Goal: Transaction & Acquisition: Purchase product/service

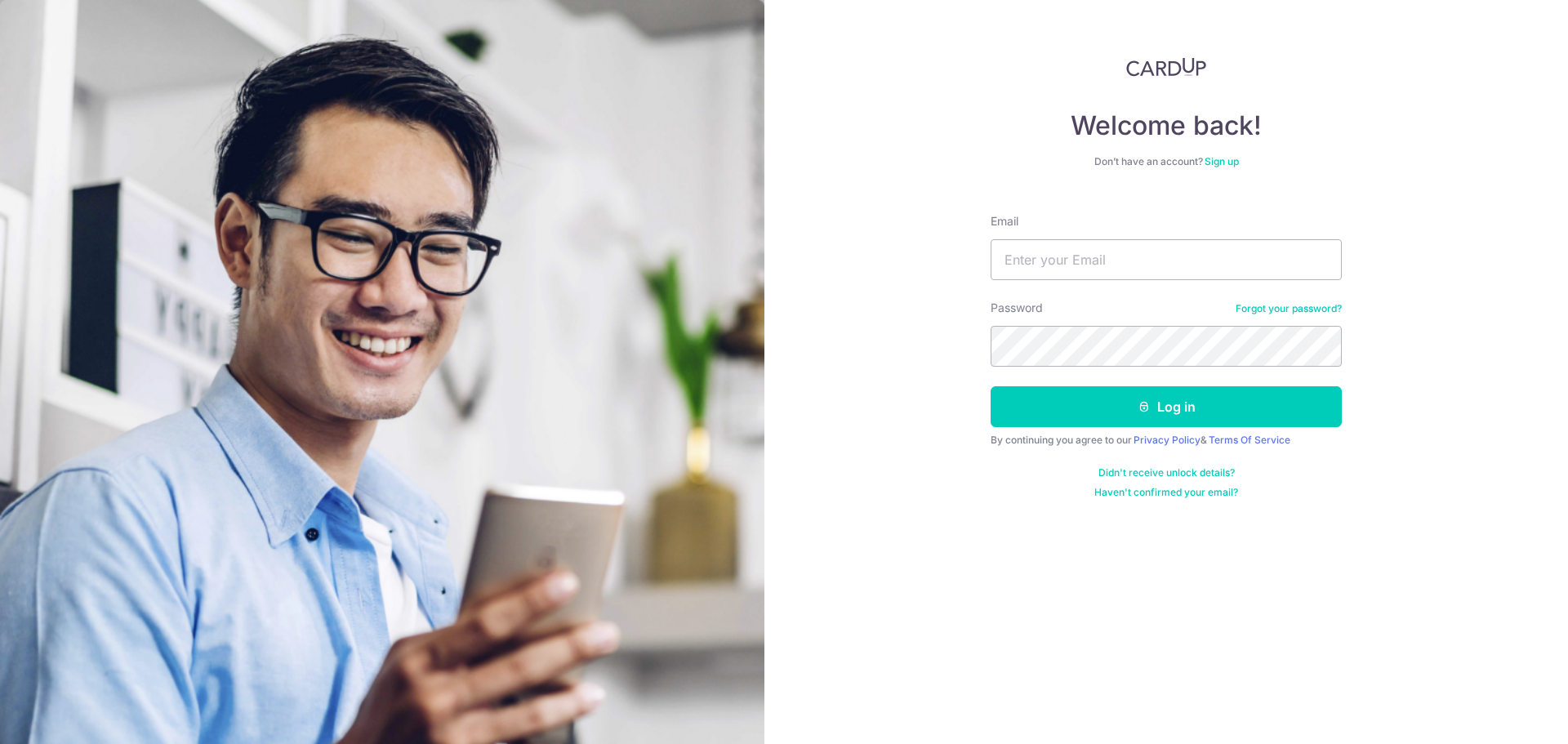
type input "david.zx.tan@gmail.com"
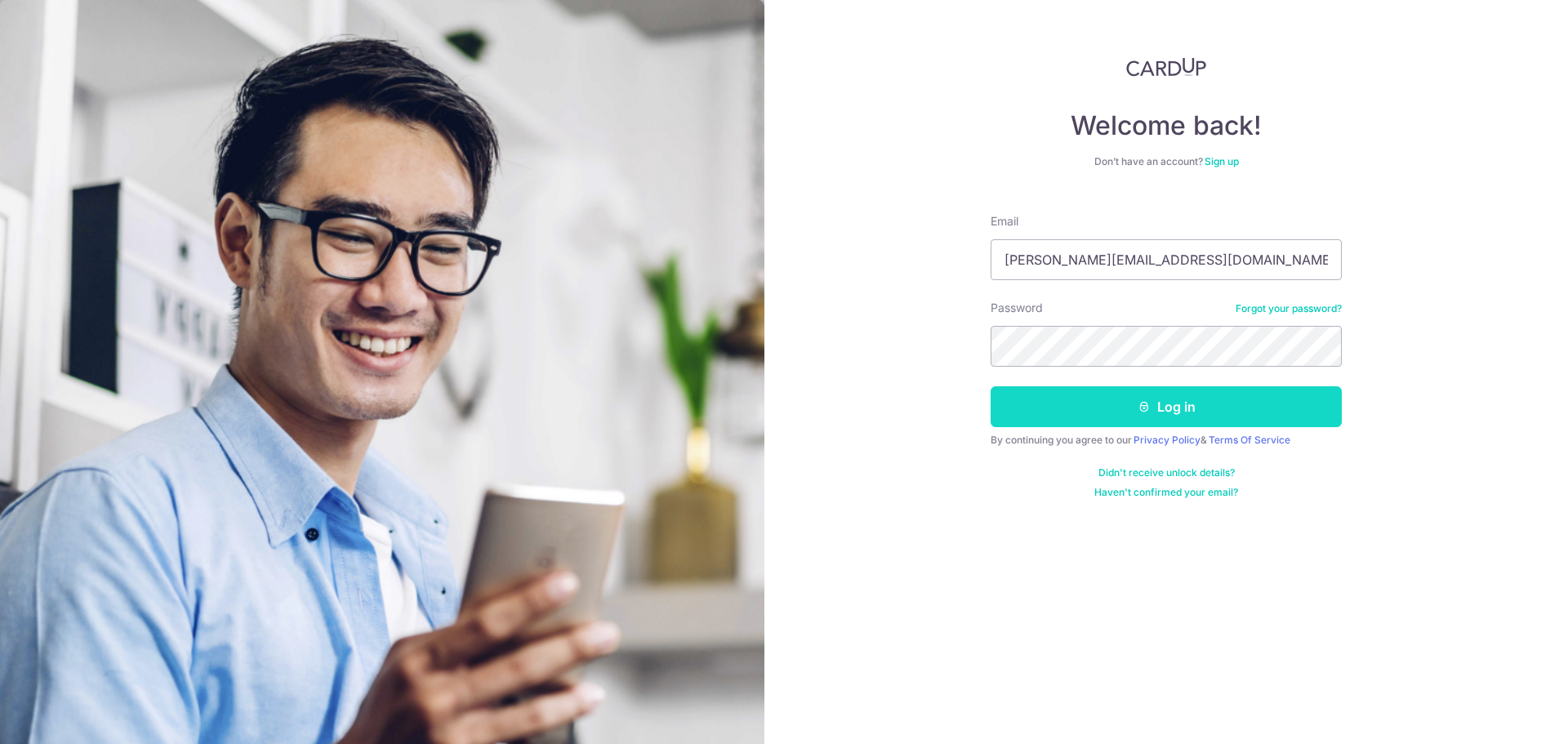
click at [1052, 408] on button "Log in" at bounding box center [1166, 406] width 351 height 41
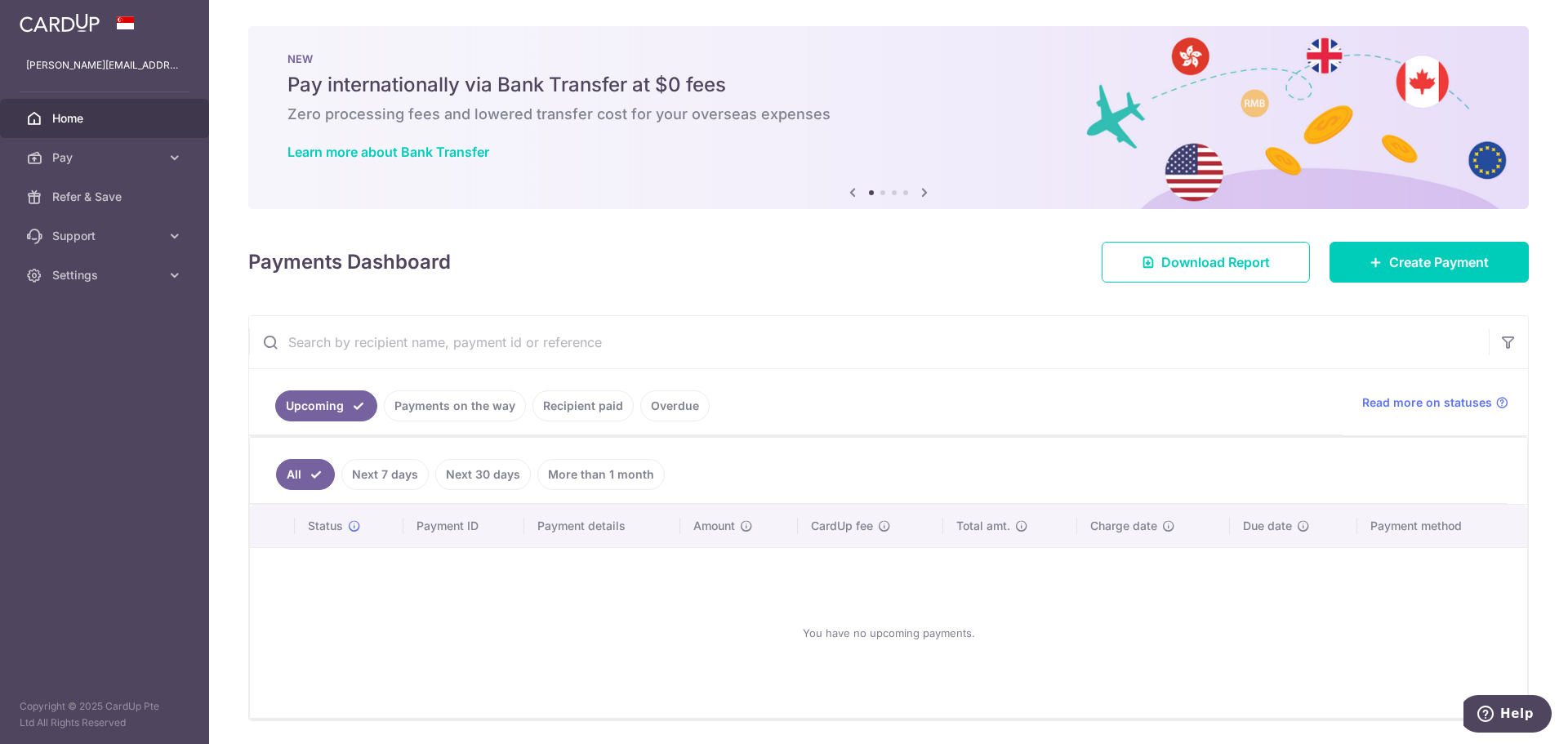
click at [558, 408] on link "Recipient paid" at bounding box center [583, 406] width 102 height 31
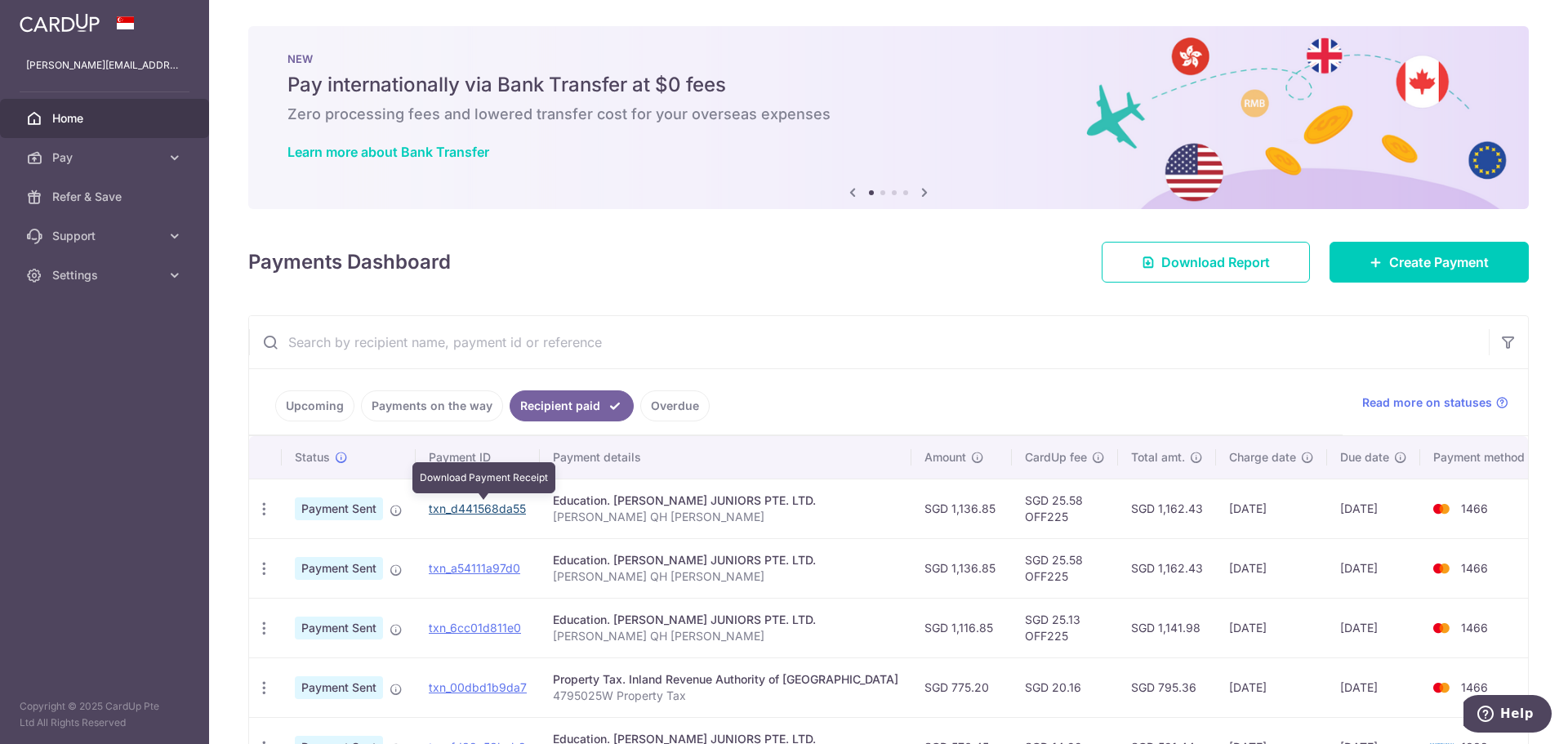
click at [467, 507] on link "txn_d441568da55" at bounding box center [477, 508] width 97 height 14
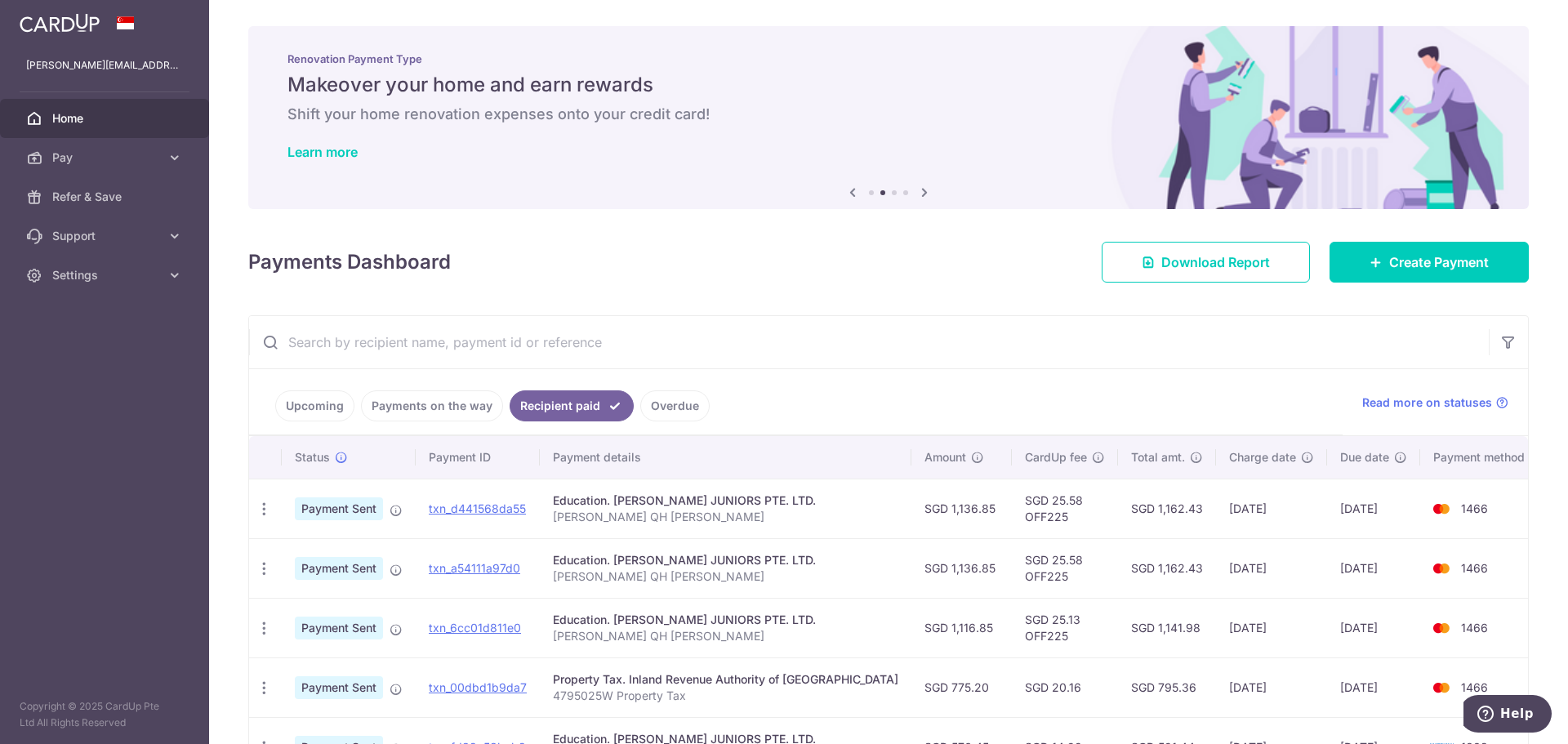
click at [1015, 515] on td "SGD 25.58 OFF225" at bounding box center [1065, 508] width 106 height 60
copy td "OFF225"
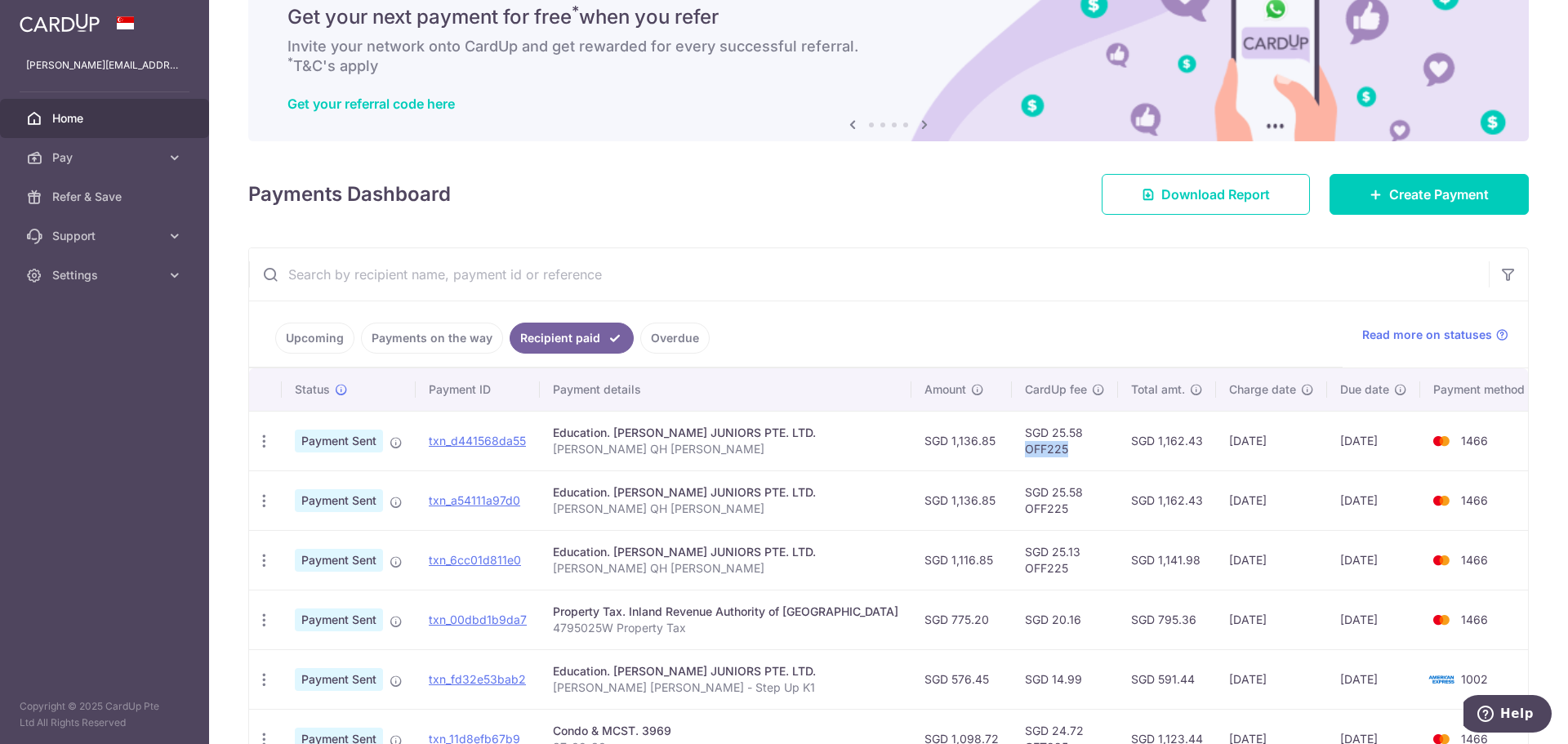
scroll to position [149, 0]
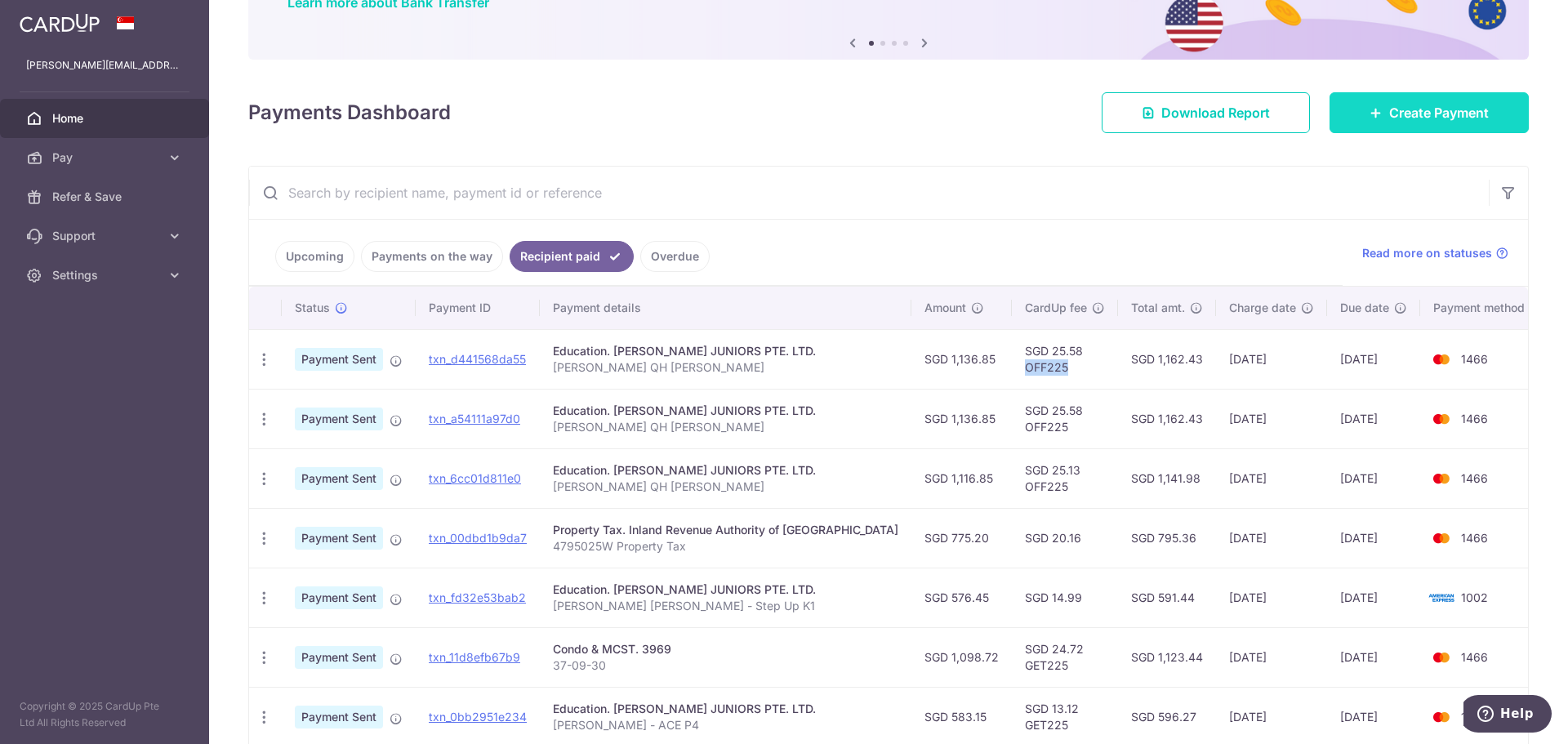
click at [1445, 122] on span "Create Payment" at bounding box center [1439, 113] width 100 height 20
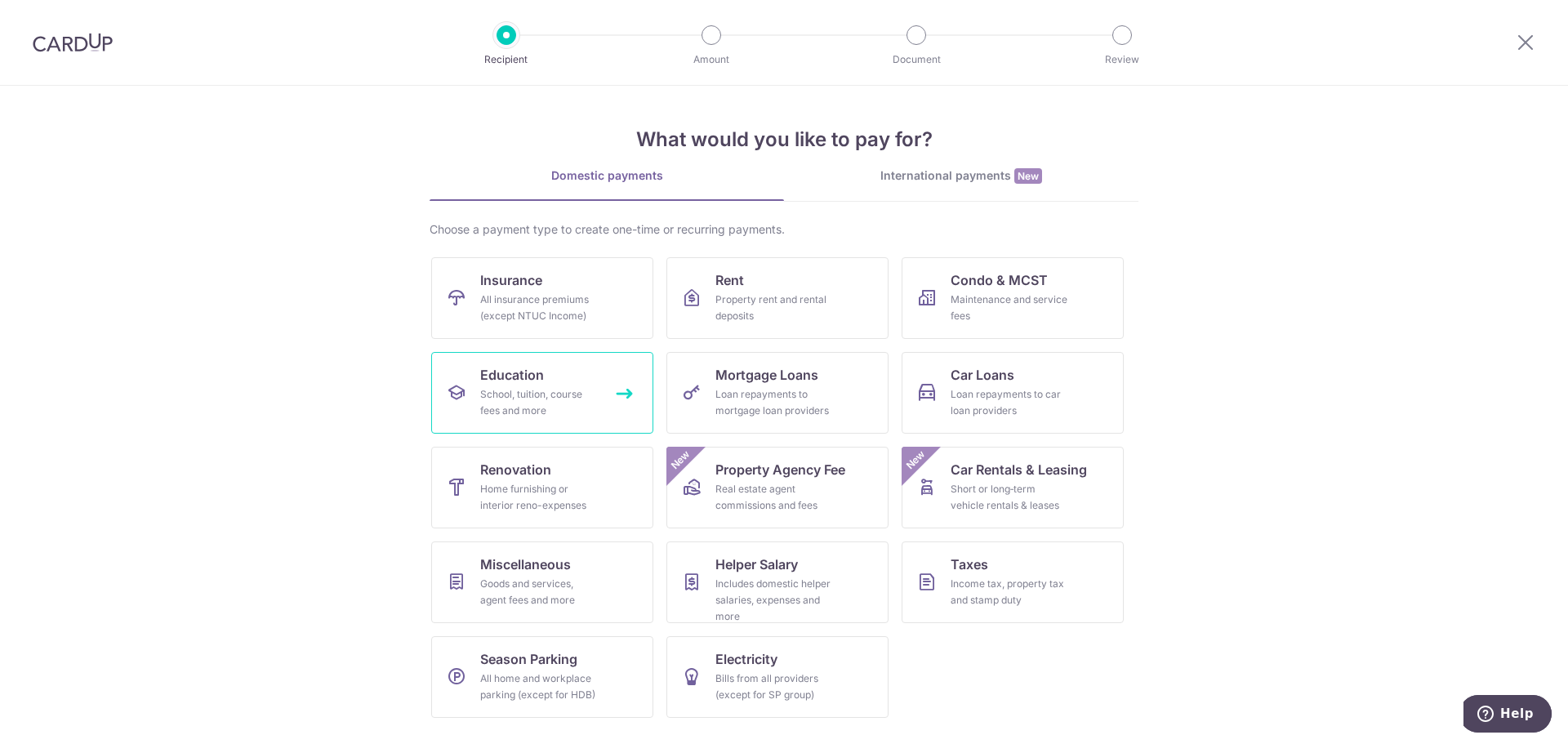
click at [546, 401] on div "School, tuition, course fees and more" at bounding box center [539, 402] width 118 height 33
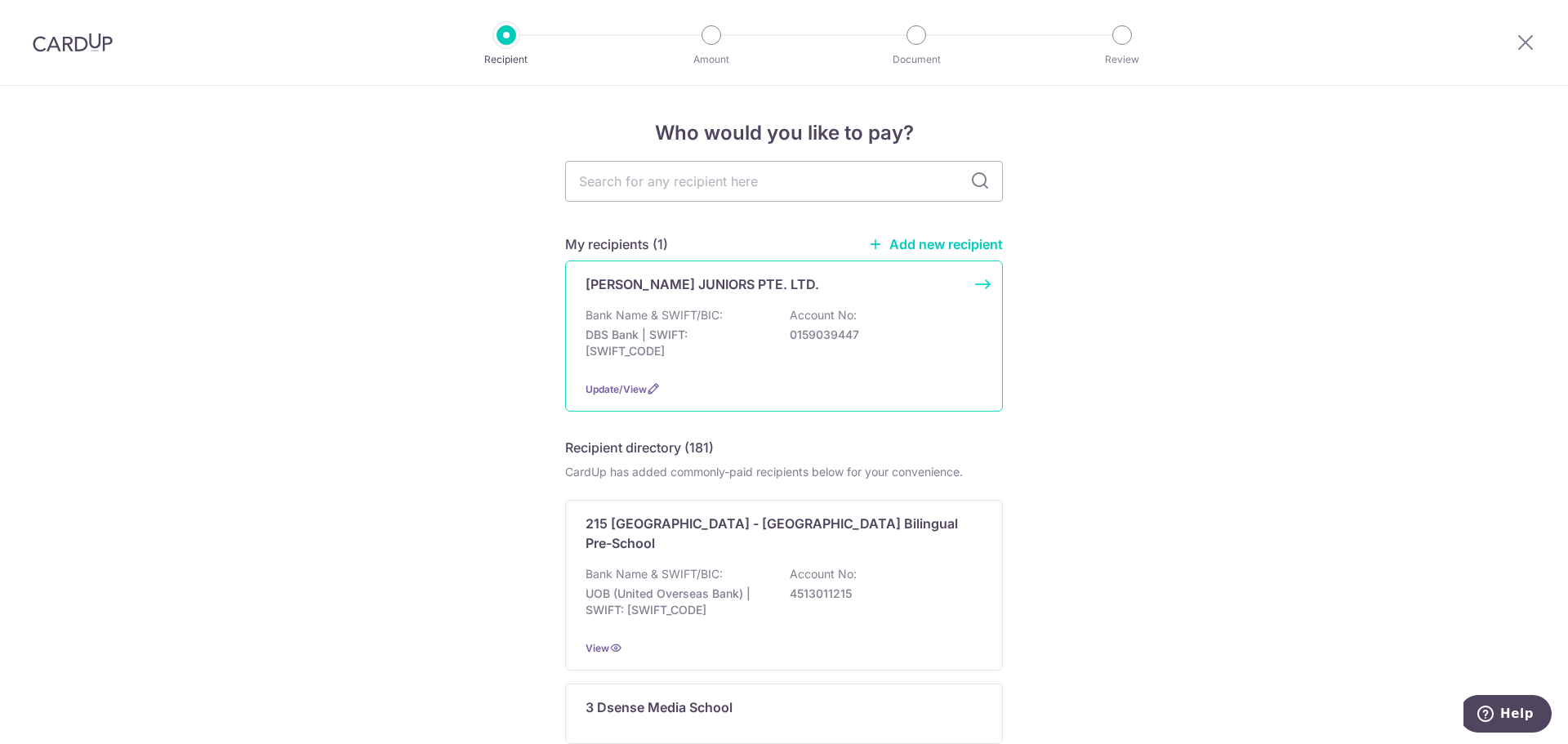
click at [832, 347] on div "Bank Name & SWIFT/BIC: DBS Bank | SWIFT: [SWIFT_CODE] Account No: 0159039447" at bounding box center [784, 338] width 397 height 61
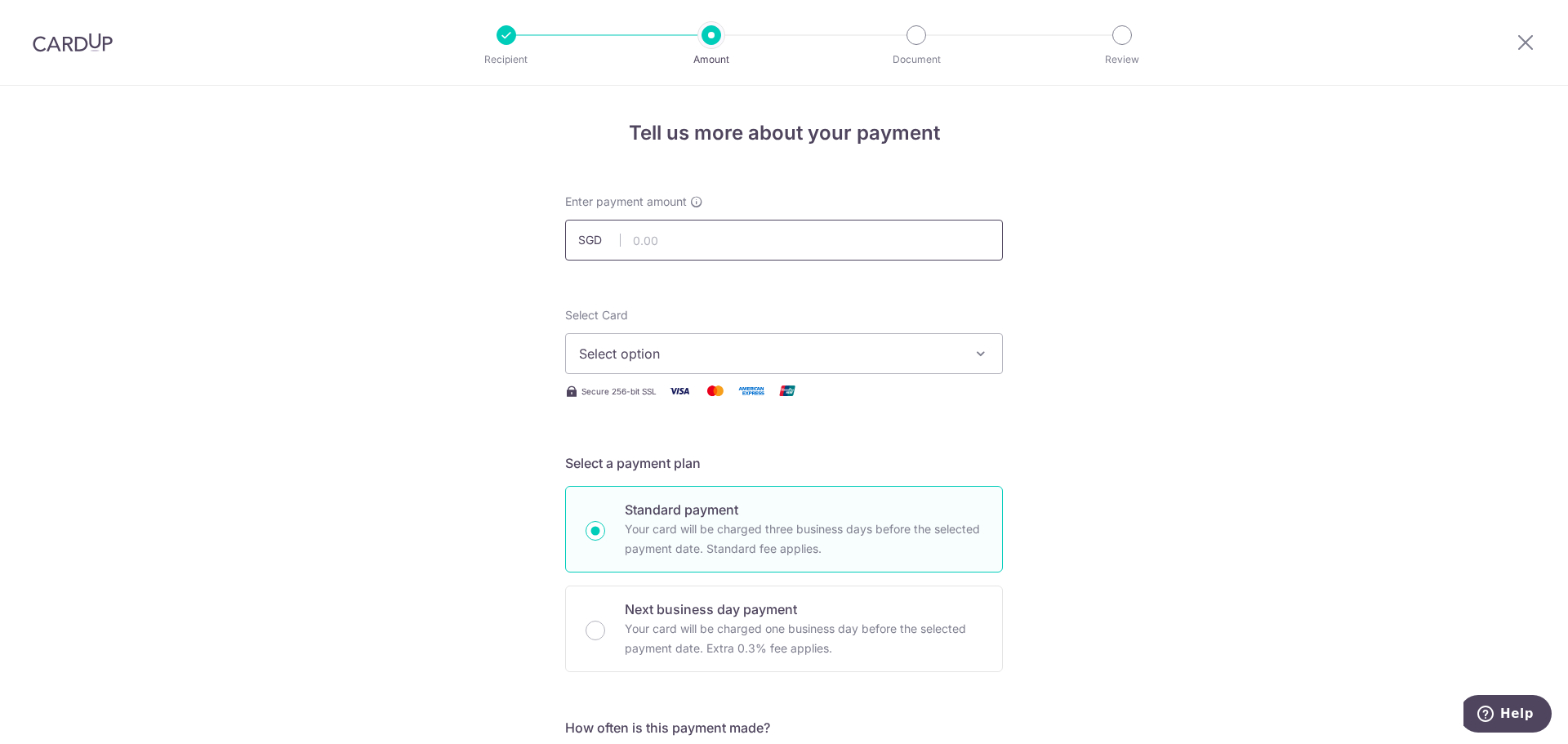
click at [714, 243] on input "text" at bounding box center [784, 240] width 437 height 41
type input "583.15"
click at [719, 348] on span "Select option" at bounding box center [769, 354] width 380 height 20
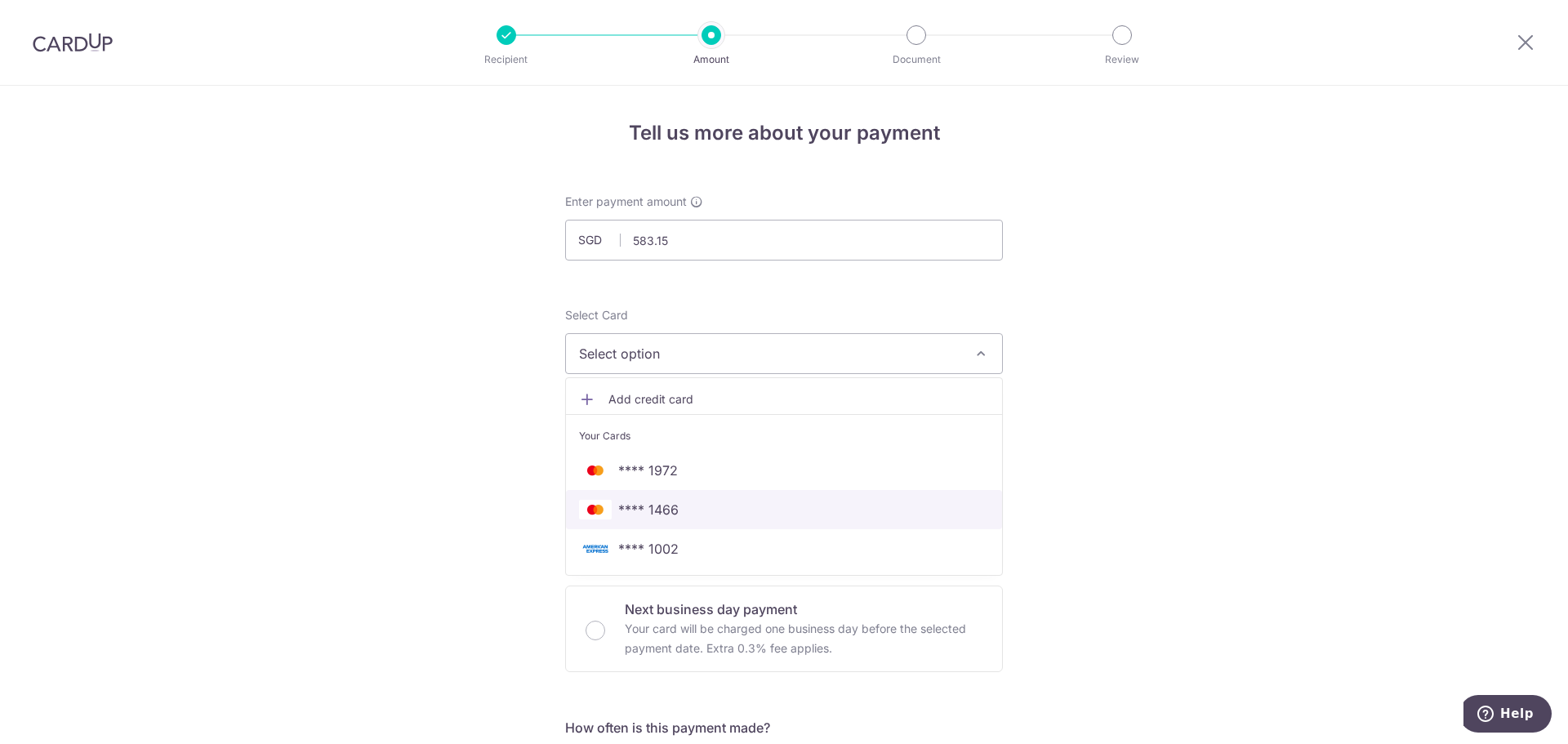
click at [663, 510] on span "**** 1466" at bounding box center [649, 510] width 61 height 20
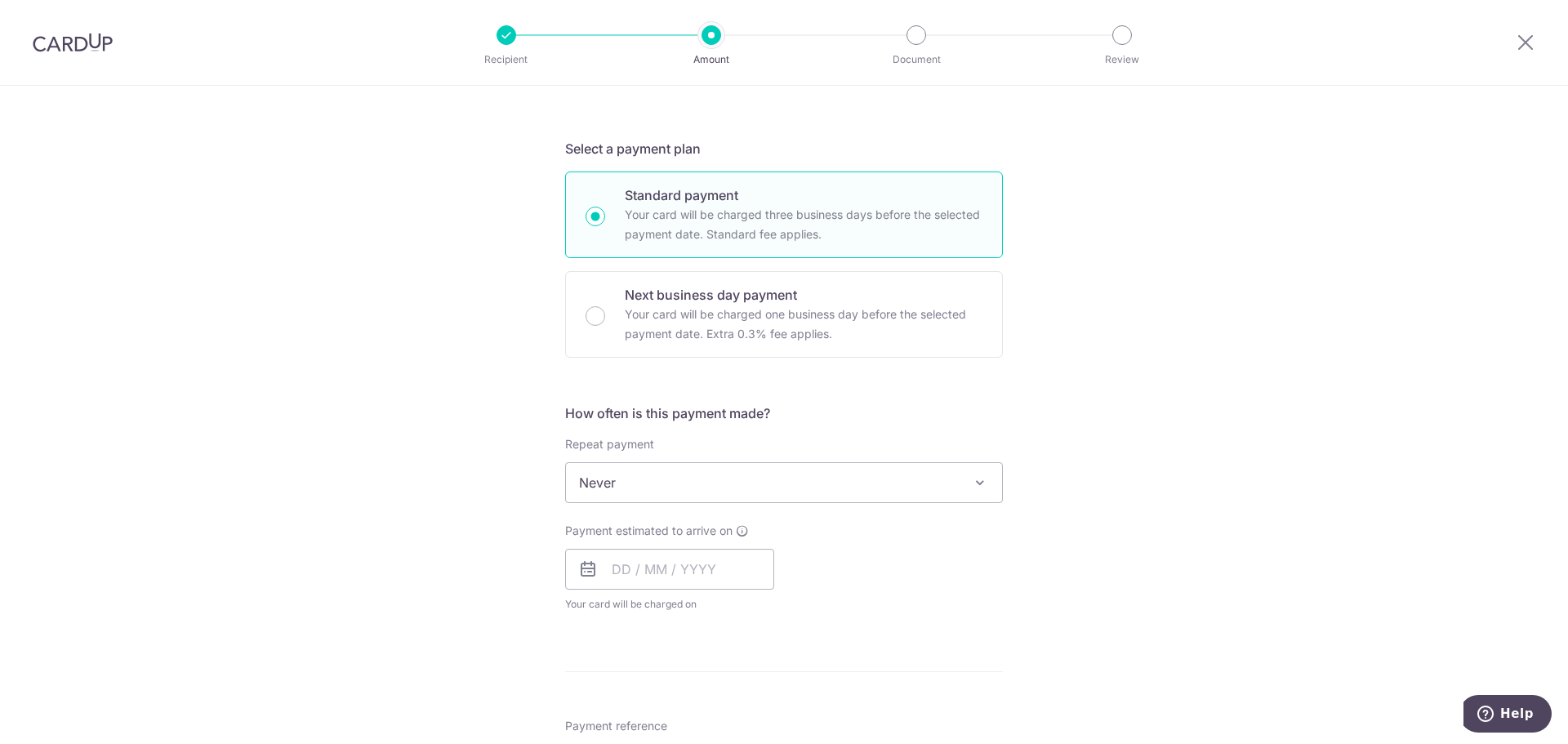
scroll to position [408, 0]
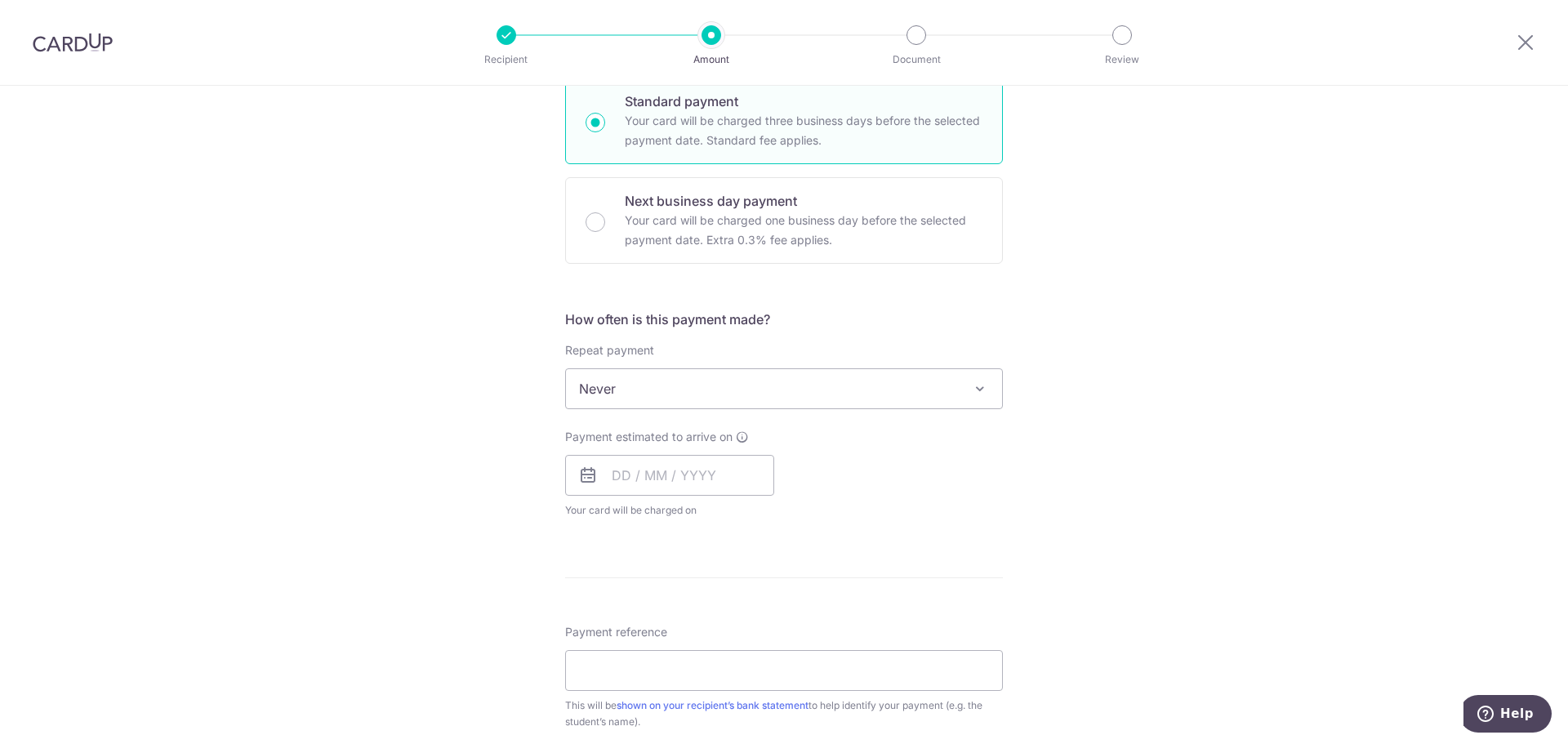
click at [582, 477] on icon at bounding box center [588, 475] width 20 height 20
click at [608, 475] on input "text" at bounding box center [669, 475] width 209 height 41
click at [724, 655] on link "16" at bounding box center [729, 656] width 26 height 26
type input "[DATE]"
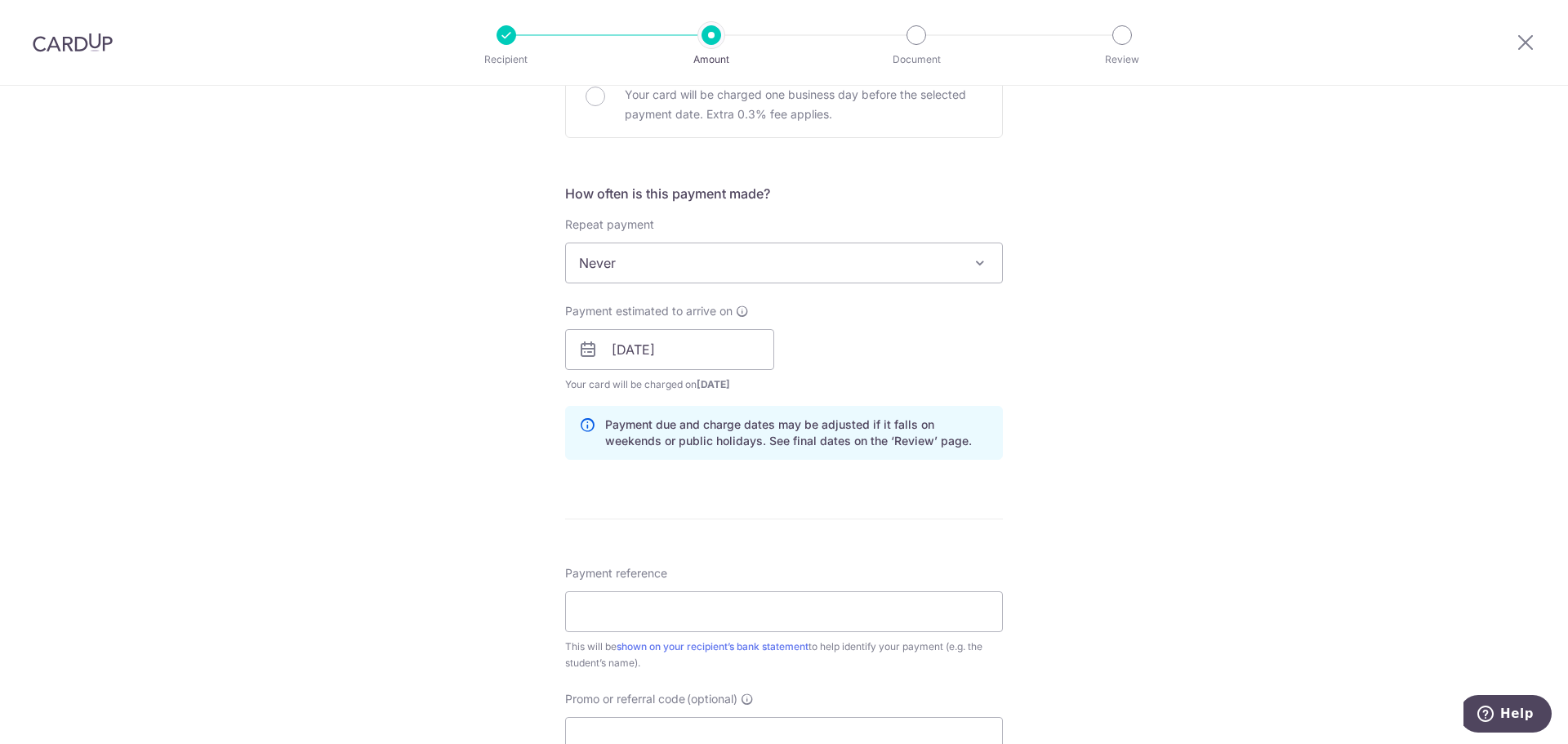
scroll to position [572, 0]
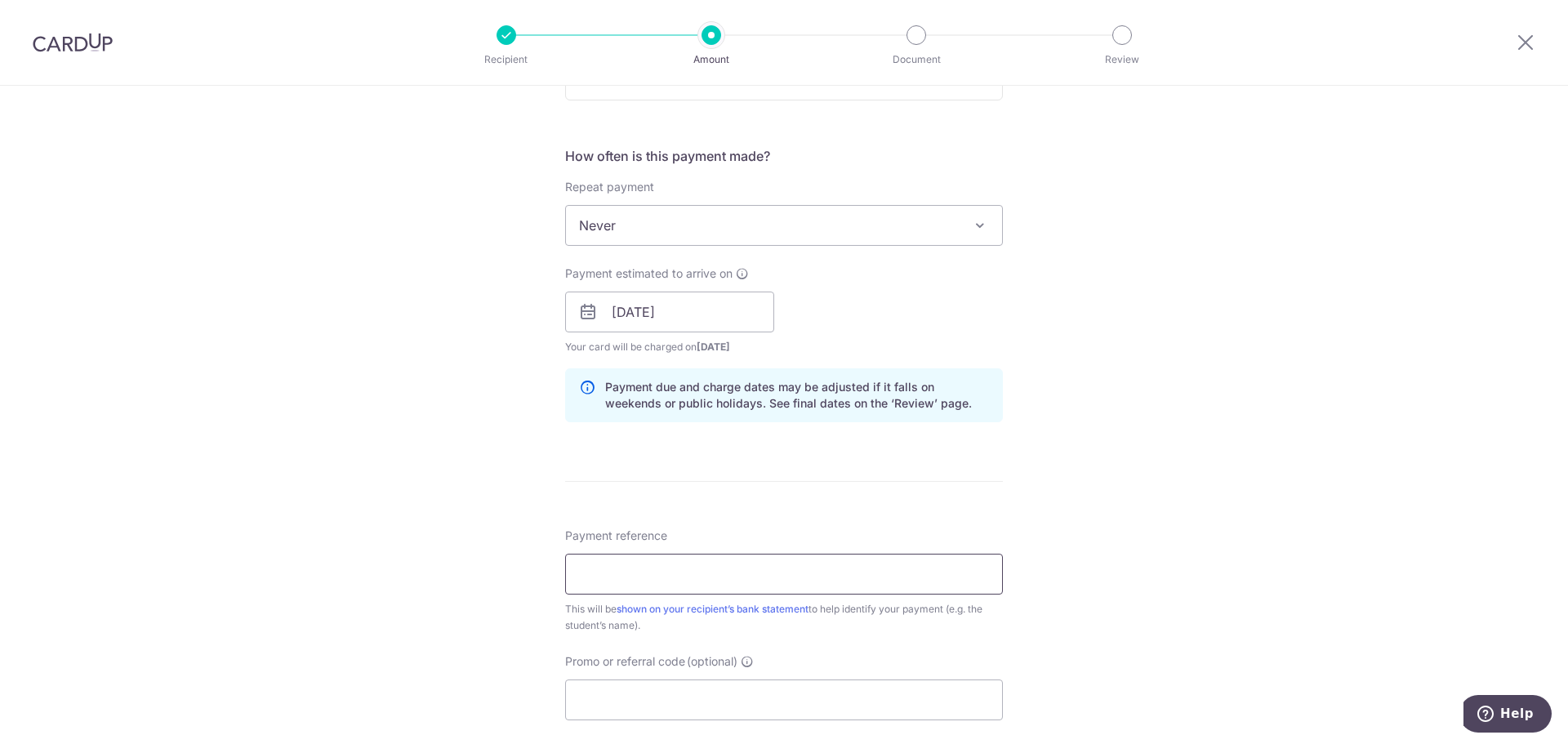
click at [837, 572] on input "Payment reference" at bounding box center [784, 574] width 437 height 41
type input "Tan Qin Hui Reina - Step Up K1"
drag, startPoint x: 696, startPoint y: 574, endPoint x: 890, endPoint y: 569, distance: 194.1
click at [890, 569] on input "Tan Qin Hui Reina - Step Up K1" at bounding box center [784, 574] width 437 height 41
click at [889, 563] on input "Tan Qin Hui Reina - Step Up K1" at bounding box center [784, 574] width 437 height 41
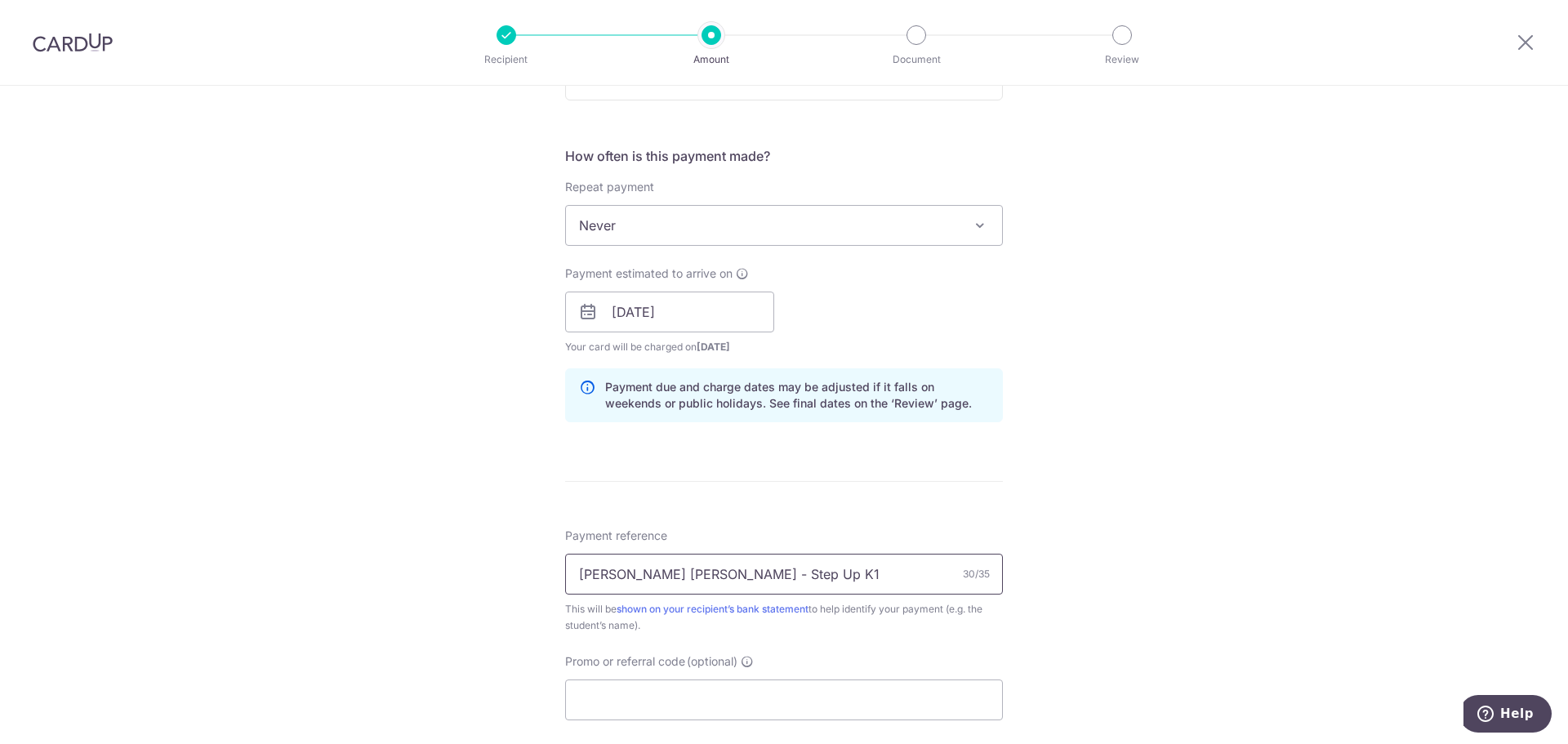
drag, startPoint x: 591, startPoint y: 570, endPoint x: 366, endPoint y: 569, distance: 225.0
click at [366, 569] on div "Tell us more about your payment Enter payment amount SGD 583.15 583.15 Select C…" at bounding box center [784, 286] width 1568 height 1545
click at [617, 573] on input "Payment reference" at bounding box center [784, 574] width 437 height 41
drag, startPoint x: 698, startPoint y: 577, endPoint x: 818, endPoint y: 573, distance: 120.1
click at [818, 573] on input "Tan Qin Hui Reina - Step Up K1" at bounding box center [784, 574] width 437 height 41
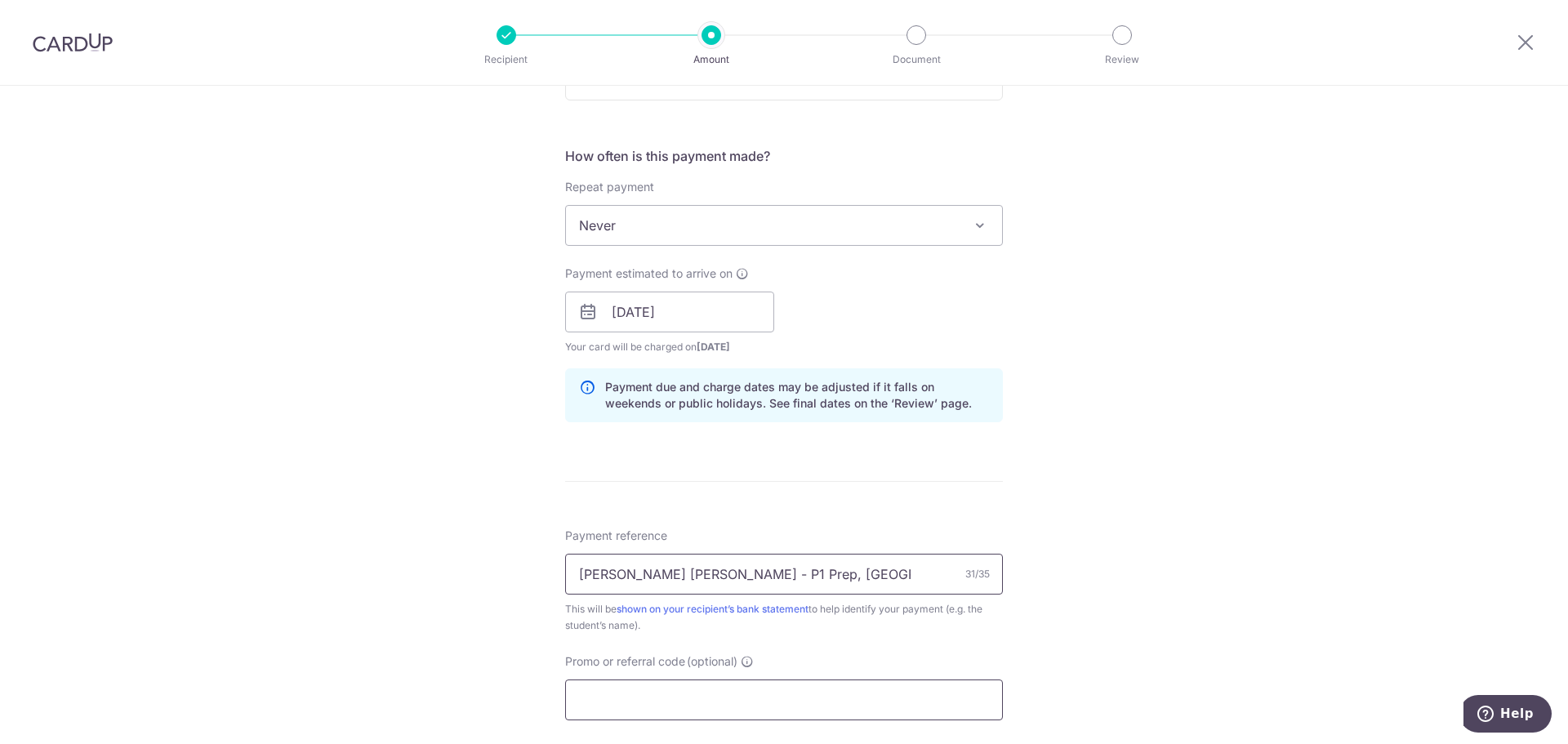
type input "Tan Qin Hui Reina - P1 Prep, K2"
click at [782, 698] on input "Promo or referral code (optional)" at bounding box center [784, 700] width 437 height 41
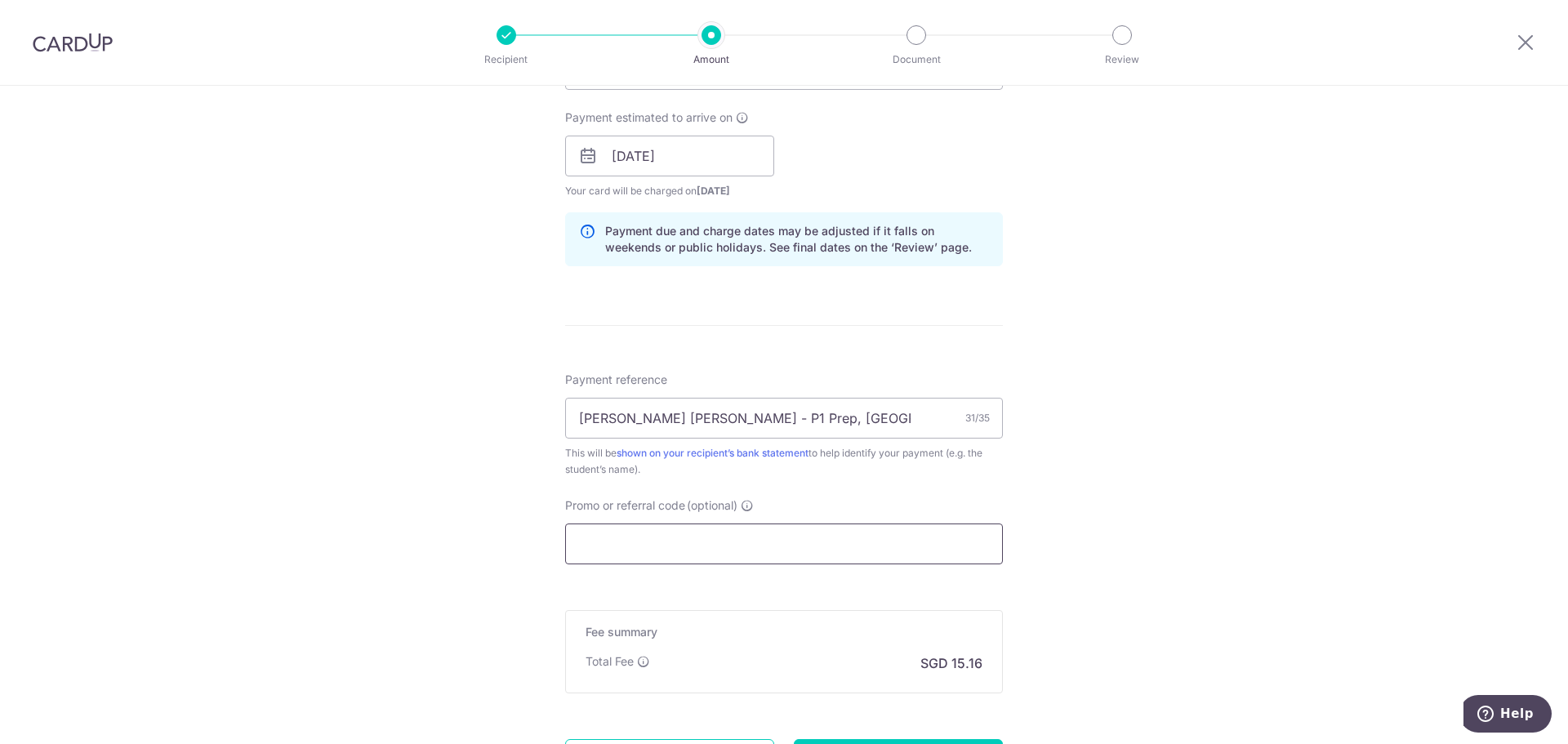
scroll to position [735, 0]
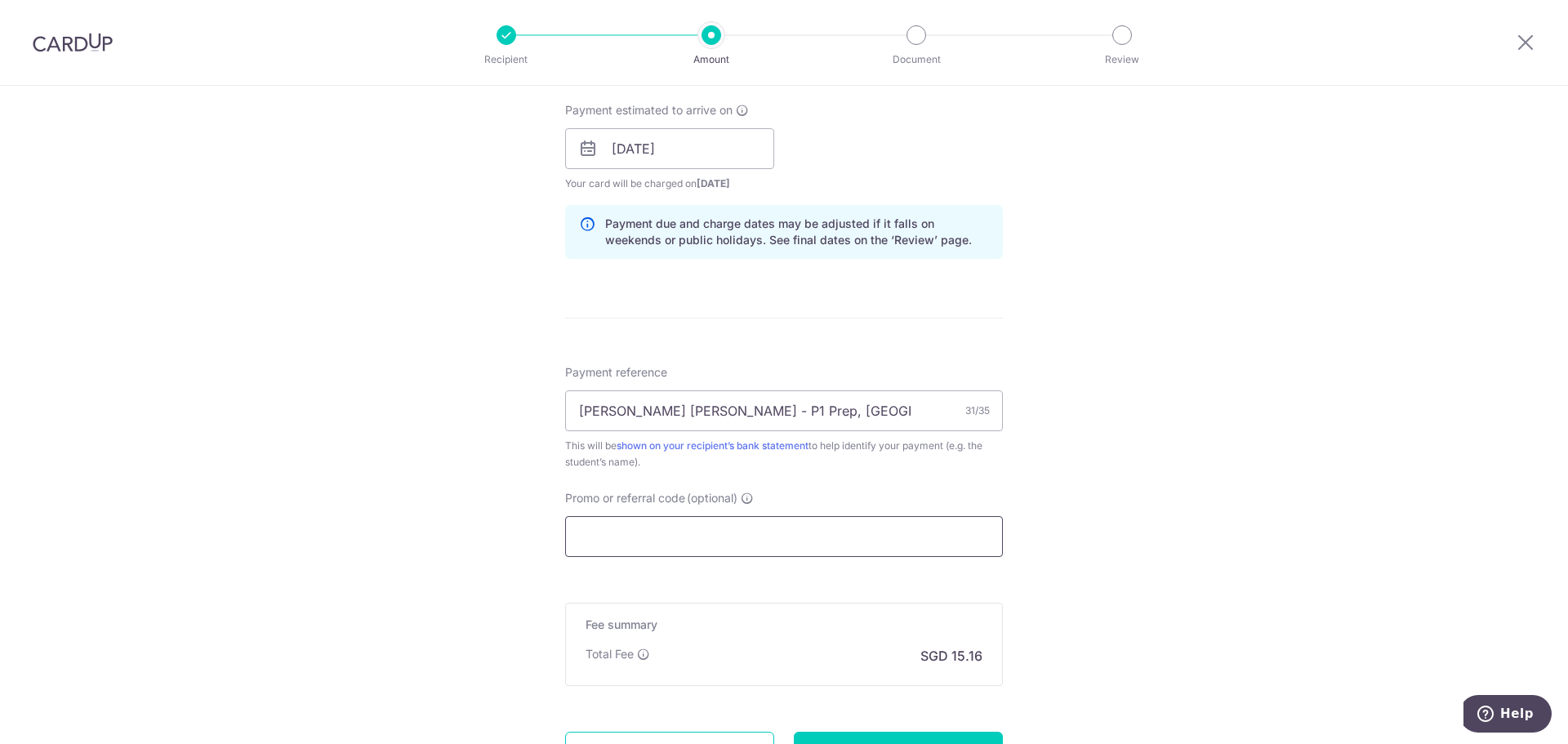
click at [678, 540] on input "Promo or referral code (optional)" at bounding box center [784, 537] width 437 height 41
paste input "OFF225"
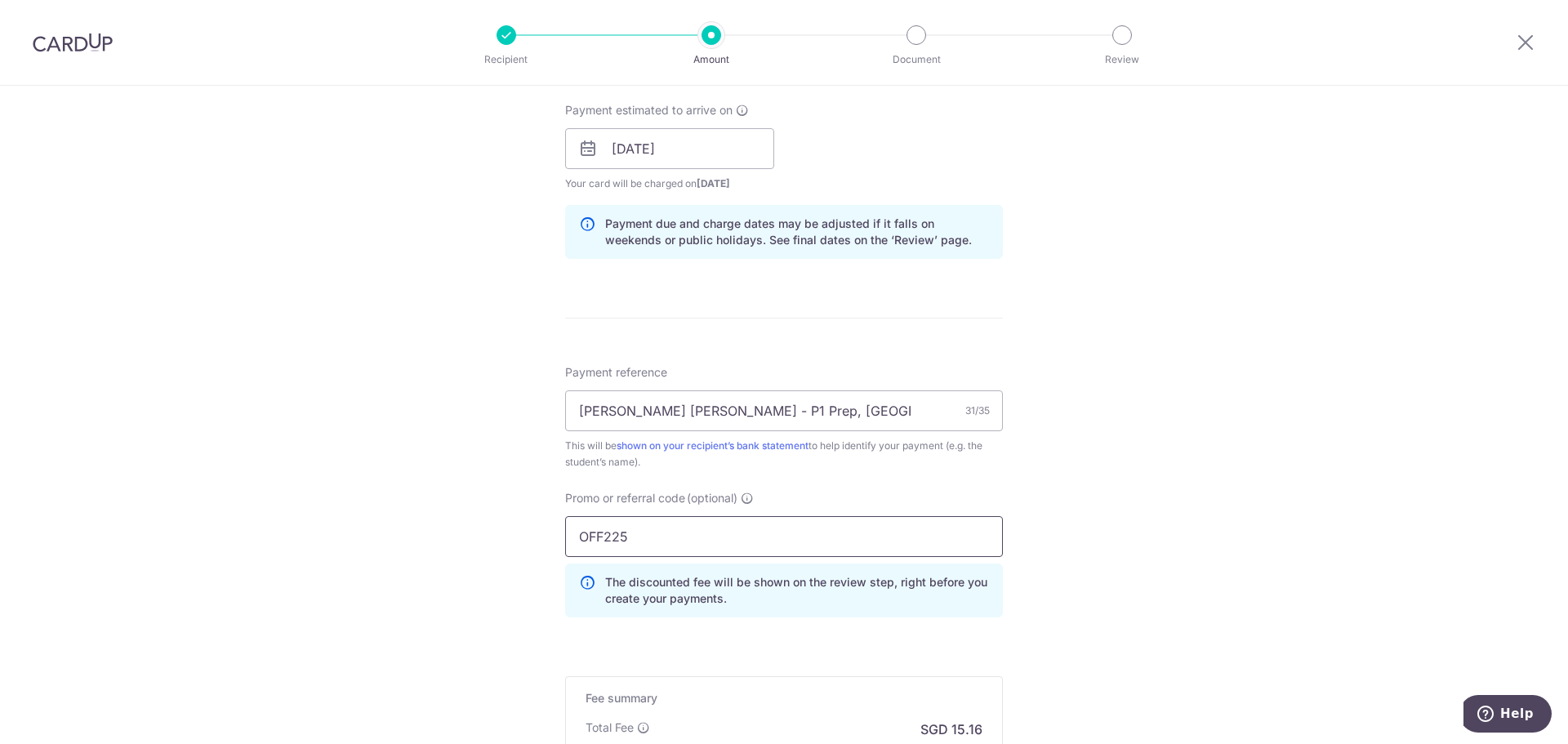
type input "OFF225"
click at [1135, 569] on div "Tell us more about your payment Enter payment amount SGD 583.15 583.15 Select C…" at bounding box center [784, 160] width 1568 height 1617
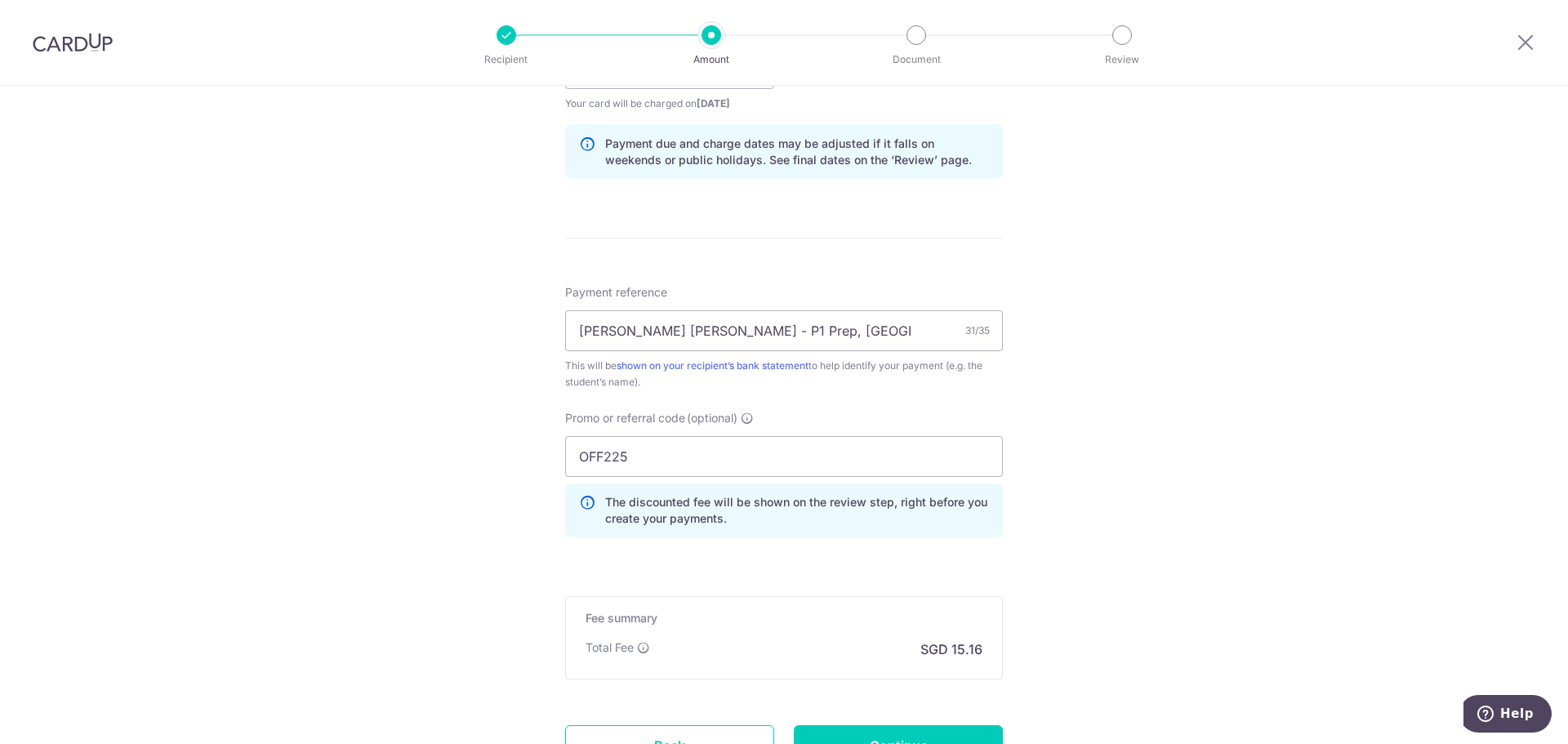
scroll to position [959, 0]
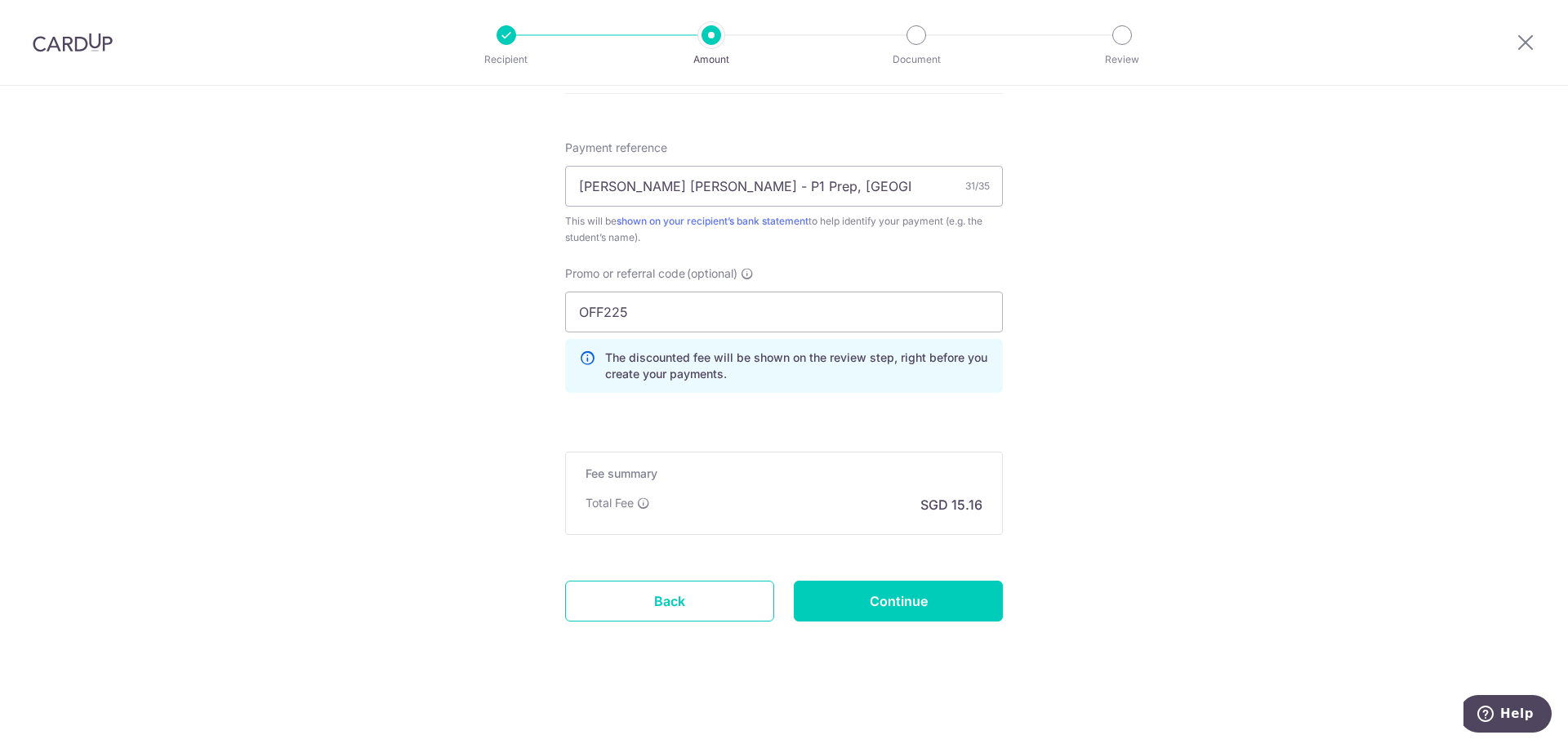
click at [852, 604] on input "Continue" at bounding box center [898, 601] width 209 height 41
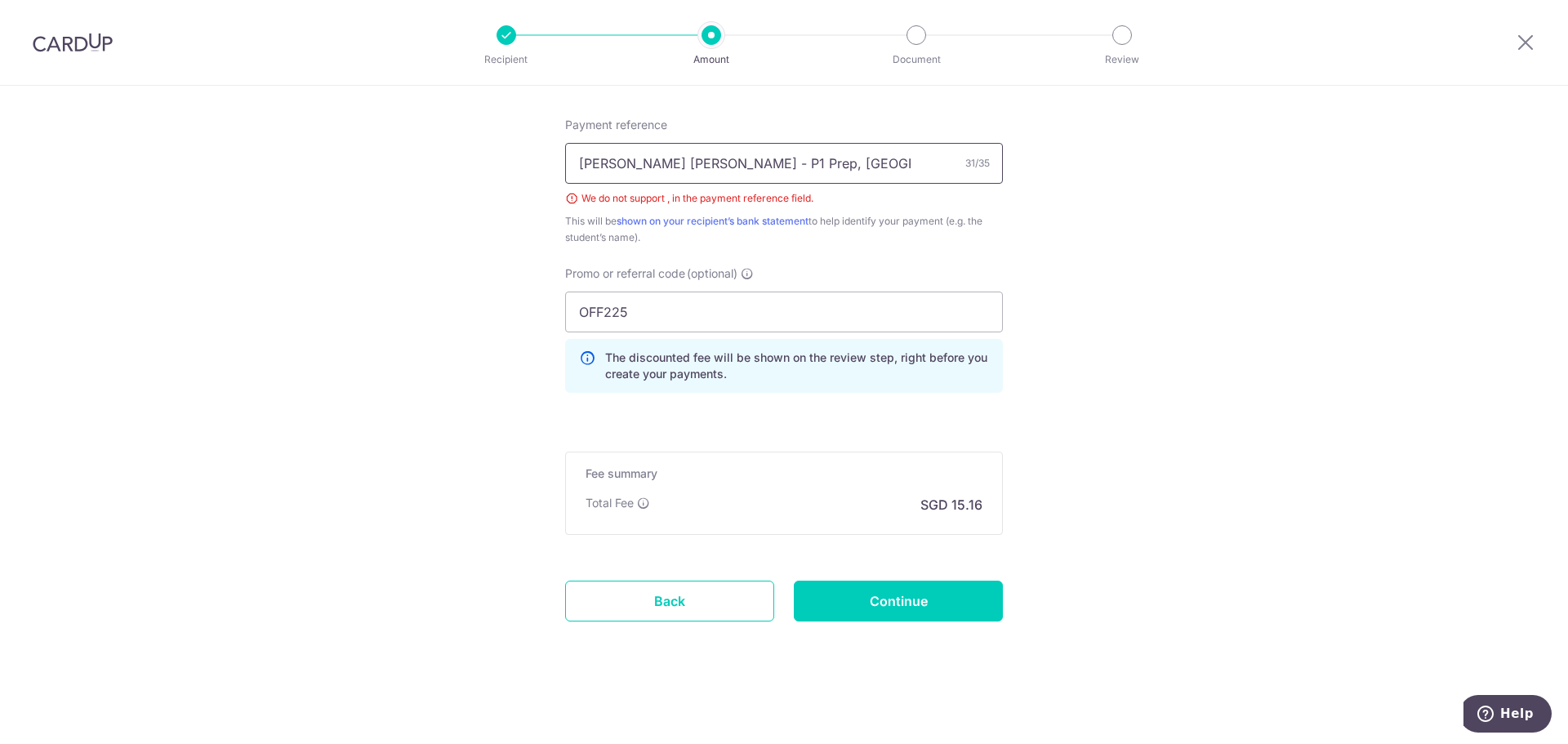
click at [753, 162] on input "[PERSON_NAME] [PERSON_NAME] - P1 Prep, [GEOGRAPHIC_DATA]" at bounding box center [784, 163] width 437 height 41
type input "[PERSON_NAME] [PERSON_NAME] - P1 Prep - K2"
click at [864, 600] on input "Continue" at bounding box center [898, 601] width 209 height 41
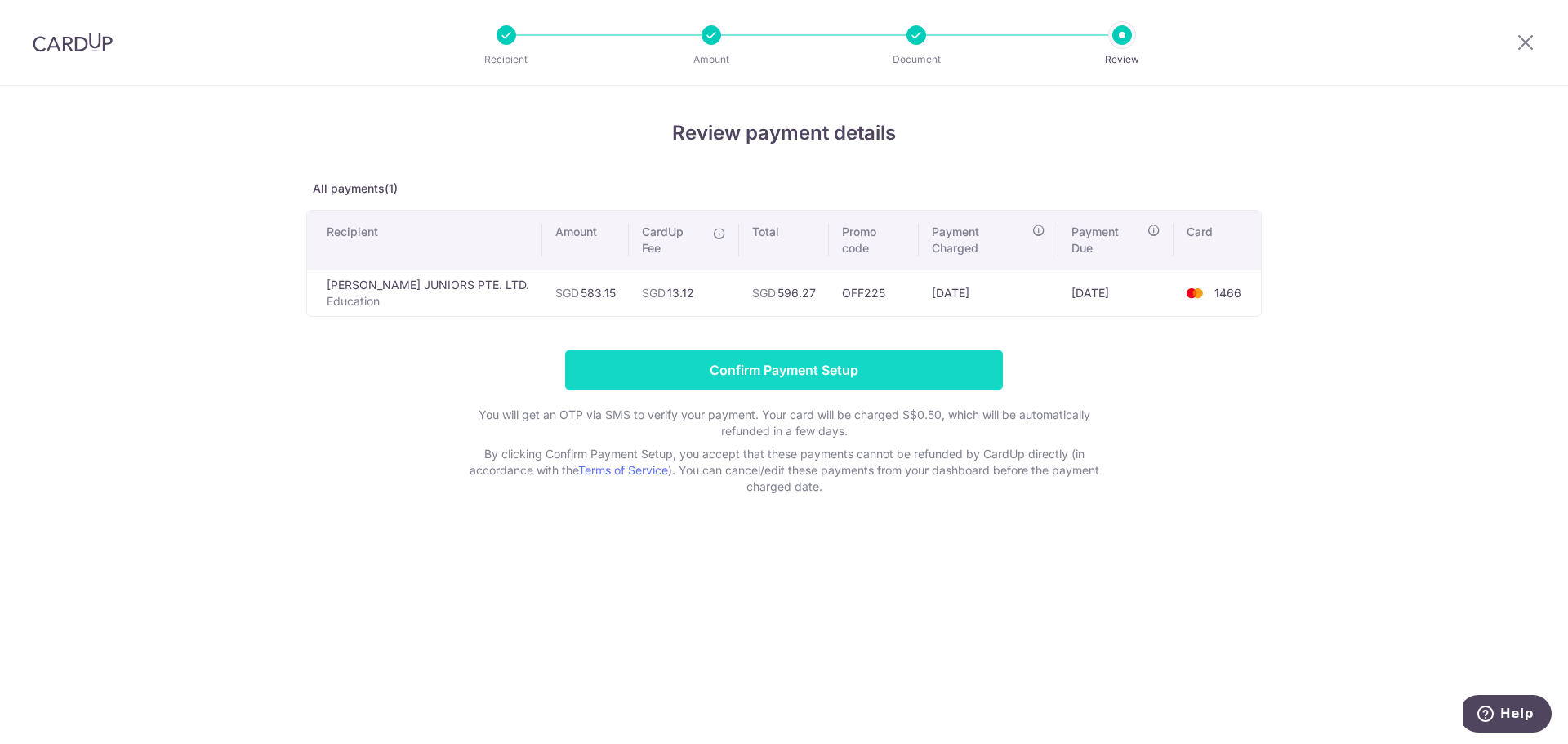
click at [745, 352] on input "Confirm Payment Setup" at bounding box center [784, 370] width 437 height 41
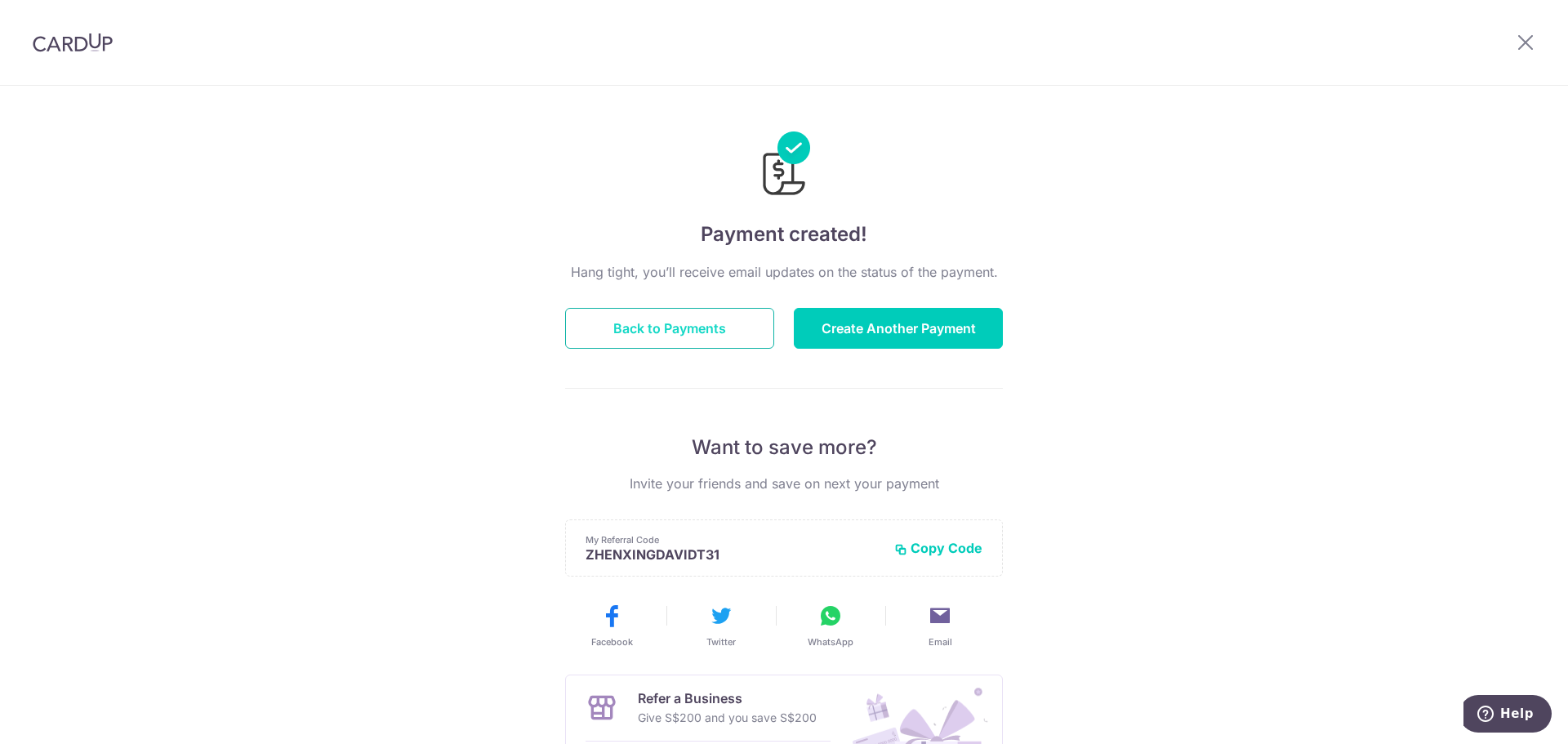
click at [704, 333] on button "Back to Payments" at bounding box center [669, 329] width 209 height 41
